Goal: Information Seeking & Learning: Check status

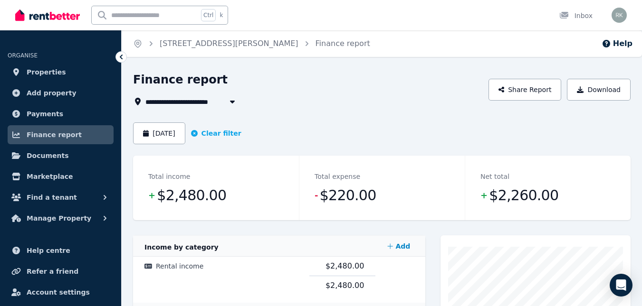
click at [232, 103] on icon "button" at bounding box center [232, 102] width 5 height 3
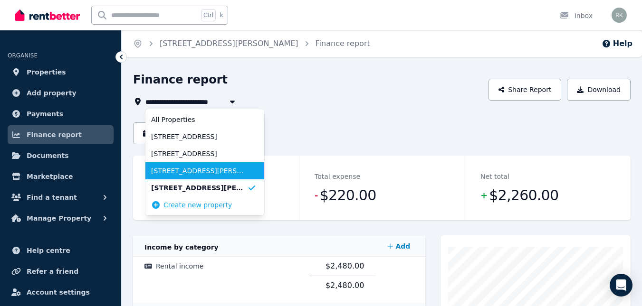
click at [184, 172] on span "[STREET_ADDRESS][PERSON_NAME]" at bounding box center [199, 171] width 96 height 10
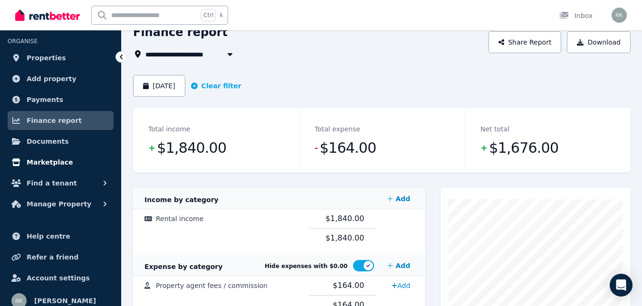
scroll to position [22, 0]
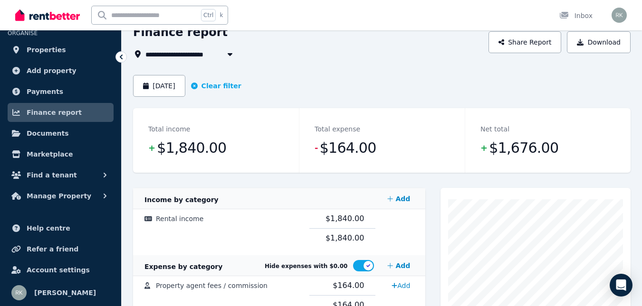
click at [181, 56] on span "[STREET_ADDRESS][PERSON_NAME]" at bounding box center [214, 53] width 138 height 11
type input "**********"
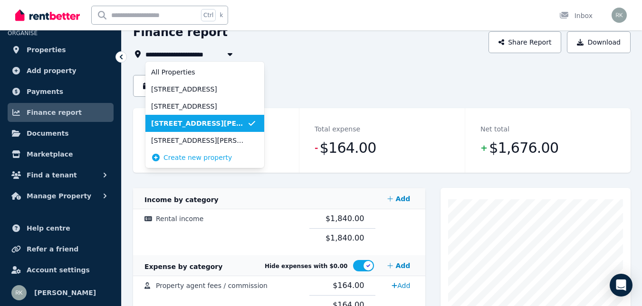
click at [191, 123] on span "[STREET_ADDRESS][PERSON_NAME]" at bounding box center [199, 124] width 96 height 10
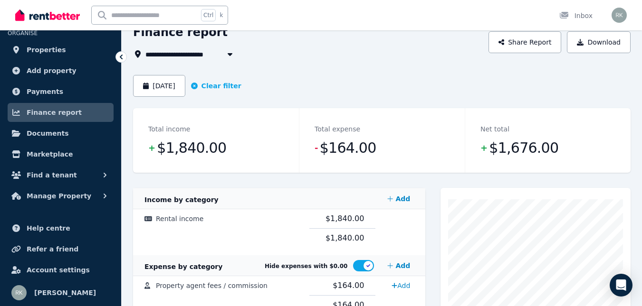
scroll to position [0, 0]
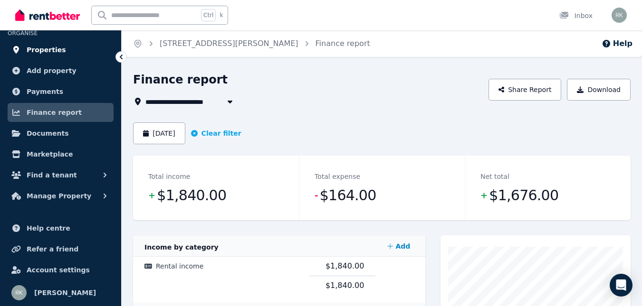
click at [53, 48] on span "Properties" at bounding box center [46, 49] width 39 height 11
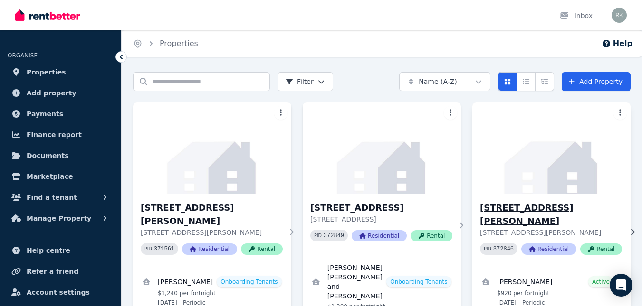
click at [491, 188] on img at bounding box center [551, 148] width 166 height 96
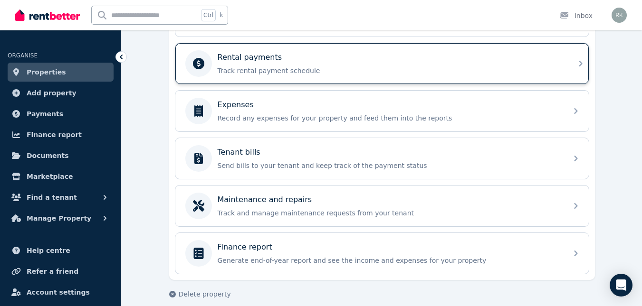
scroll to position [410, 0]
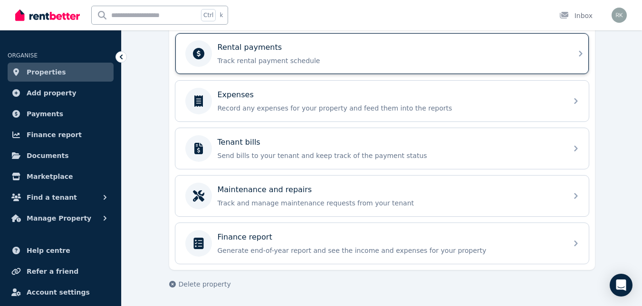
click at [248, 51] on p "Rental payments" at bounding box center [250, 47] width 65 height 11
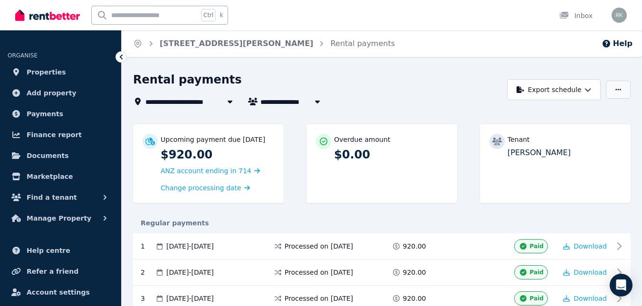
click at [619, 90] on icon "button" at bounding box center [618, 89] width 6 height 1
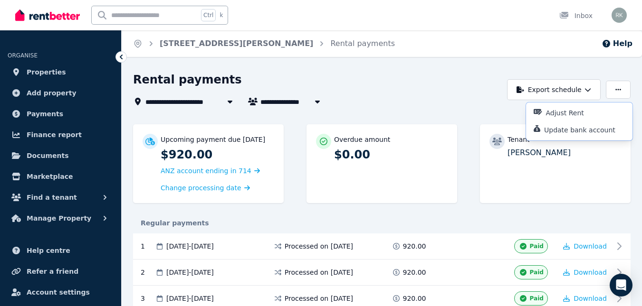
click at [496, 105] on div "**********" at bounding box center [317, 101] width 369 height 11
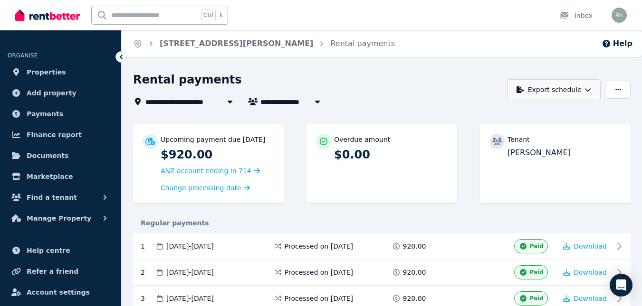
click at [585, 89] on icon "button" at bounding box center [588, 89] width 6 height 3
click at [516, 112] on p "PDF" at bounding box center [524, 115] width 20 height 10
click at [50, 134] on span "Finance report" at bounding box center [54, 134] width 55 height 11
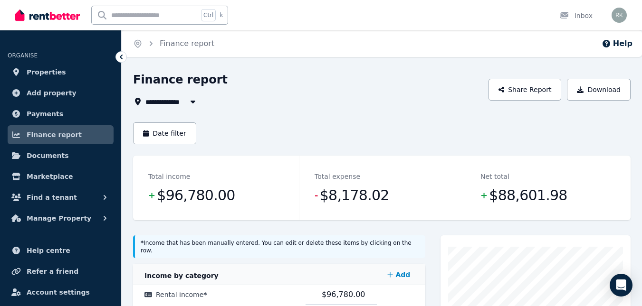
click at [185, 101] on button "button" at bounding box center [192, 101] width 17 height 11
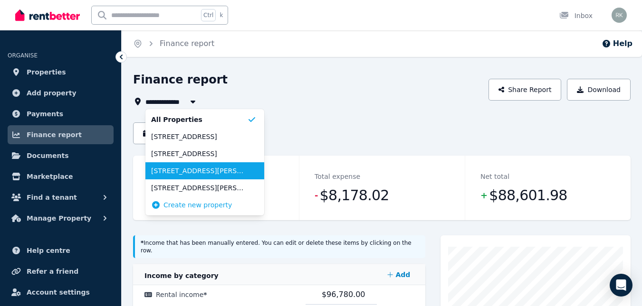
click at [191, 171] on span "[STREET_ADDRESS][PERSON_NAME]" at bounding box center [199, 171] width 96 height 10
type input "**********"
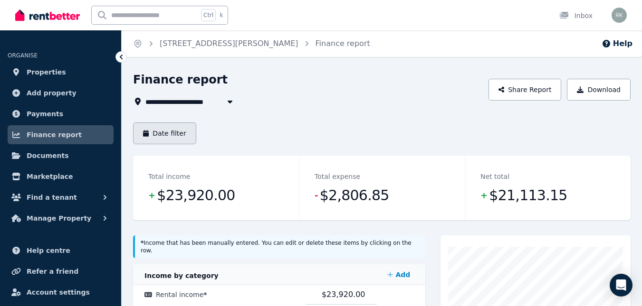
click at [162, 128] on button "Date filter" at bounding box center [164, 134] width 63 height 22
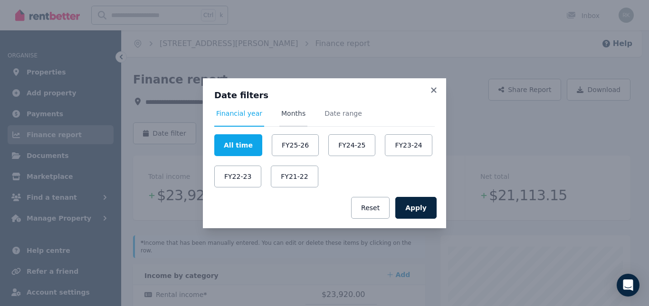
click at [288, 113] on span "Months" at bounding box center [293, 114] width 24 height 10
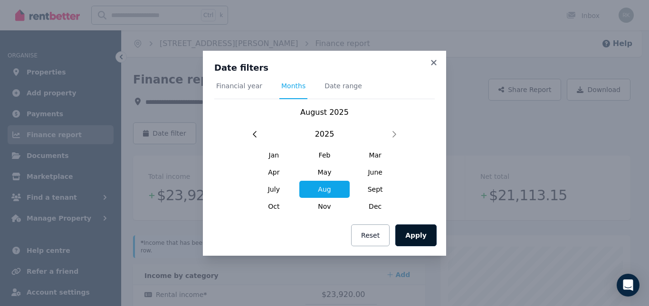
click at [421, 239] on button "Apply" at bounding box center [415, 236] width 41 height 22
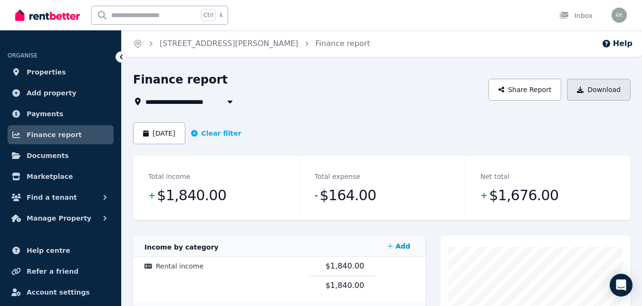
click at [587, 91] on button "Download" at bounding box center [599, 90] width 64 height 22
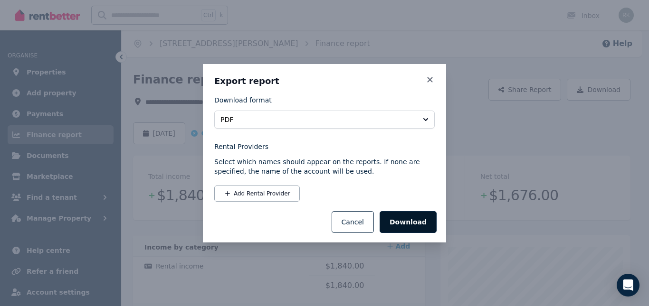
click at [400, 223] on button "Download" at bounding box center [408, 222] width 57 height 22
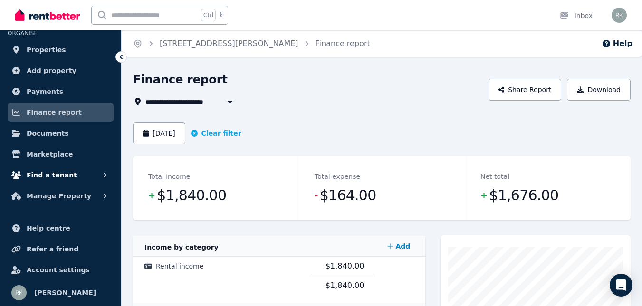
scroll to position [95, 0]
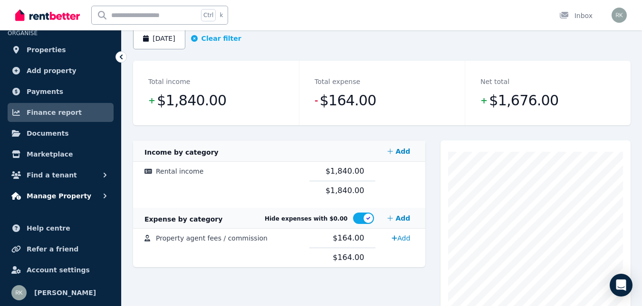
click at [71, 194] on span "Manage Property" at bounding box center [59, 196] width 65 height 11
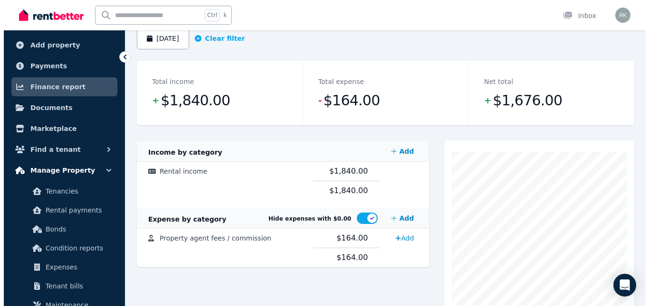
scroll to position [117, 0]
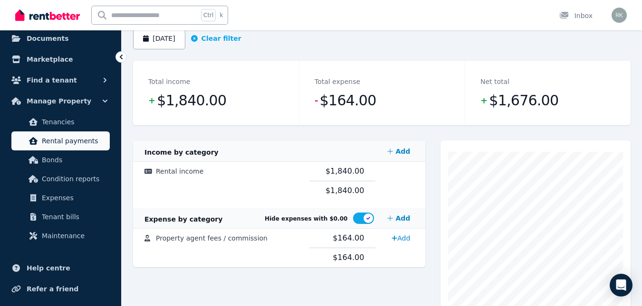
click at [69, 141] on span "Rental payments" at bounding box center [74, 140] width 64 height 11
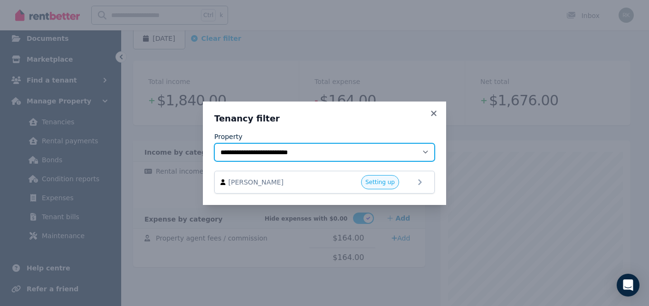
click at [427, 151] on select "**********" at bounding box center [324, 152] width 220 height 18
select select "**********"
click at [214, 143] on select "**********" at bounding box center [324, 152] width 220 height 18
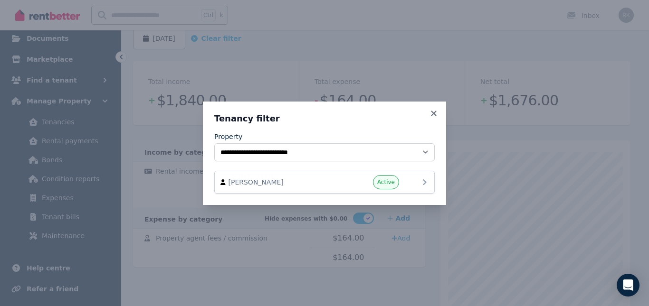
click at [426, 180] on icon at bounding box center [424, 182] width 11 height 11
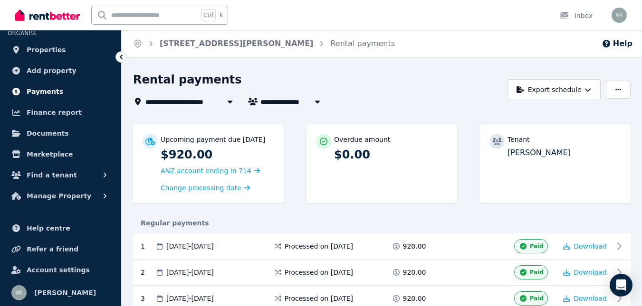
click at [46, 90] on span "Payments" at bounding box center [45, 91] width 37 height 11
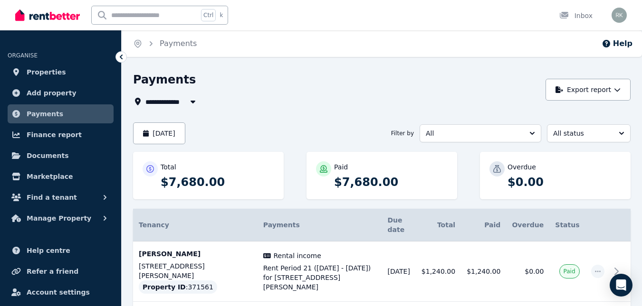
click at [193, 101] on icon "button" at bounding box center [193, 102] width 5 height 3
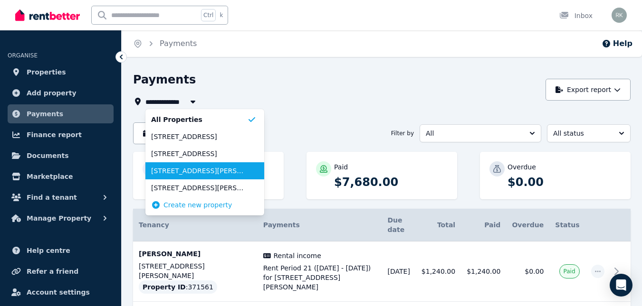
click at [178, 175] on span "[STREET_ADDRESS][PERSON_NAME]" at bounding box center [199, 171] width 96 height 10
type input "**********"
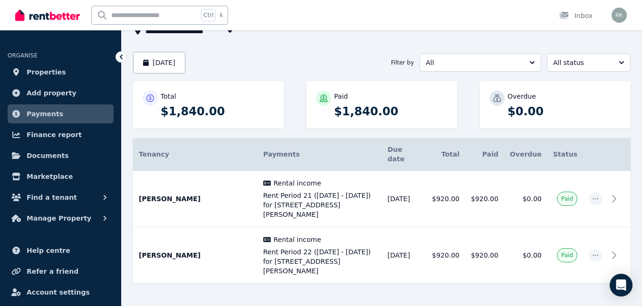
scroll to position [90, 0]
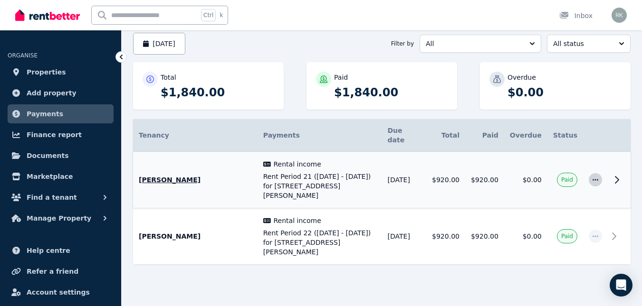
click at [593, 177] on icon "button" at bounding box center [595, 180] width 8 height 7
click at [534, 215] on button "History" at bounding box center [556, 224] width 91 height 19
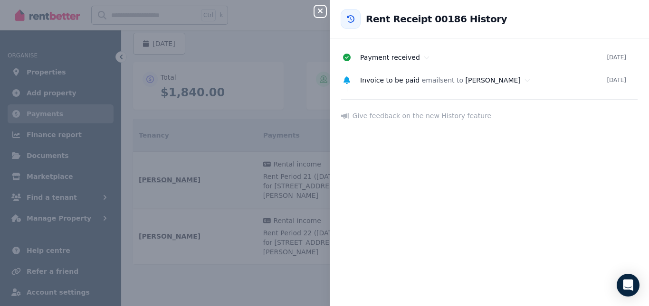
click at [313, 57] on div "Close panel Back to Rent Receipt 00186 History Payment received [DATE] Invoice …" at bounding box center [324, 153] width 649 height 306
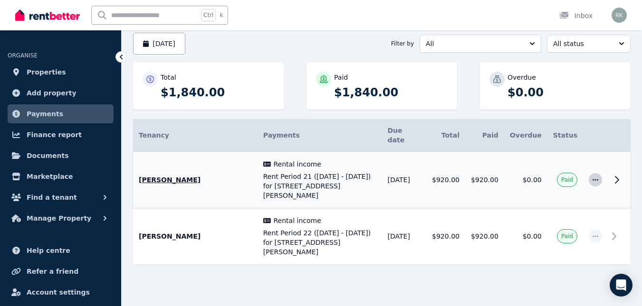
click at [595, 175] on span "button" at bounding box center [595, 179] width 13 height 13
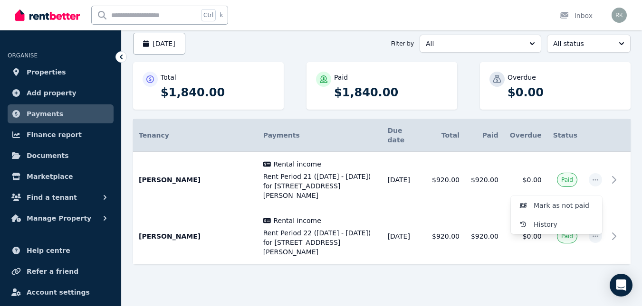
click at [203, 267] on div "Tenancy Payments Details Due date Total Paid Overdue Status [PERSON_NAME] Renta…" at bounding box center [381, 200] width 497 height 162
click at [68, 214] on span "Manage Property" at bounding box center [59, 218] width 65 height 11
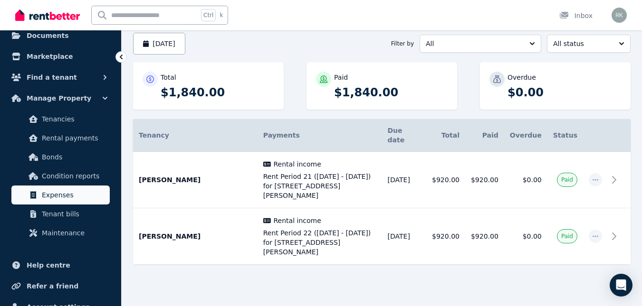
scroll to position [143, 0]
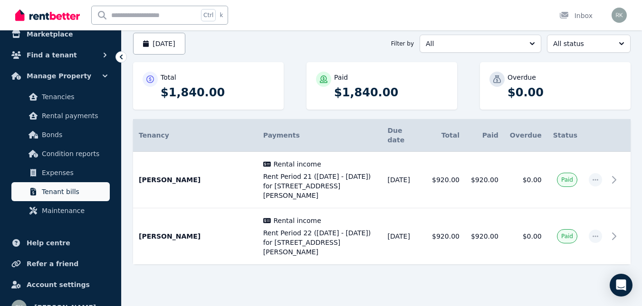
click at [62, 193] on span "Tenant bills" at bounding box center [74, 191] width 64 height 11
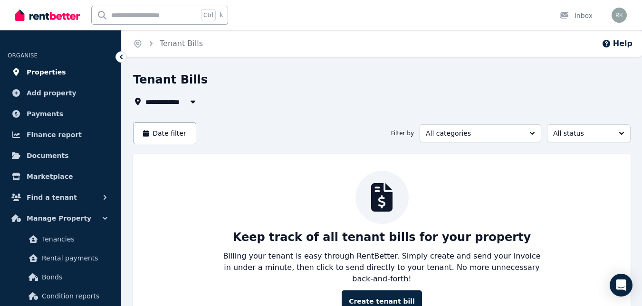
click at [47, 70] on span "Properties" at bounding box center [46, 72] width 39 height 11
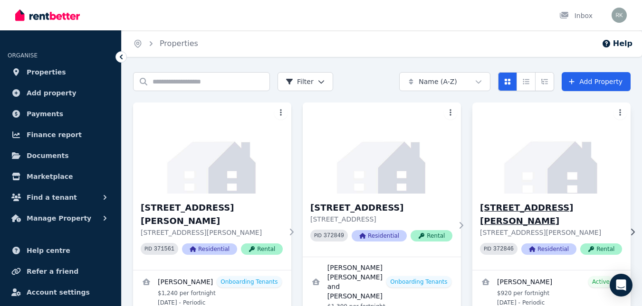
click at [509, 210] on h3 "[STREET_ADDRESS][PERSON_NAME]" at bounding box center [551, 214] width 142 height 27
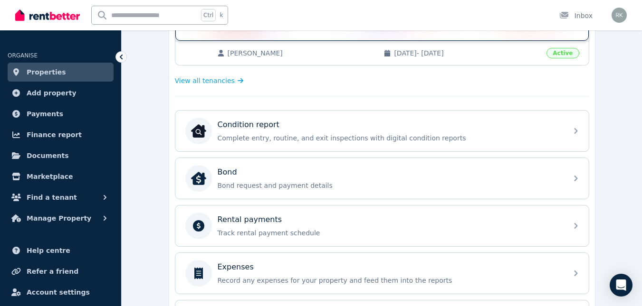
scroll to position [285, 0]
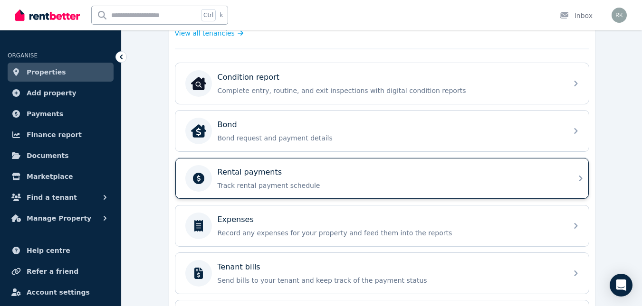
click at [257, 172] on p "Rental payments" at bounding box center [250, 172] width 65 height 11
